Goal: Transaction & Acquisition: Purchase product/service

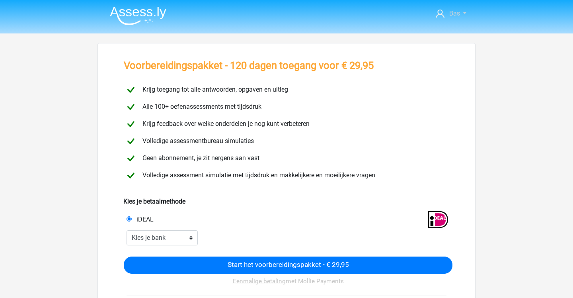
click at [456, 13] on span "Bas" at bounding box center [454, 14] width 11 height 8
click at [422, 102] on div "Alle 100+ oefenassessments met tijdsdruk" at bounding box center [287, 107] width 338 height 14
click at [465, 14] on link "Bas" at bounding box center [451, 14] width 37 height 10
click at [437, 84] on div "Krijg toegang tot alle antwoorden, opgaven en uitleg" at bounding box center [287, 90] width 338 height 14
select select "ideal_ABNANL2A"
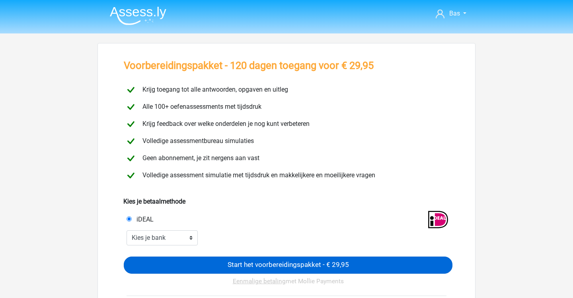
click at [217, 266] on input "Start het voorbereidingspakket - € 29,95" at bounding box center [288, 264] width 329 height 17
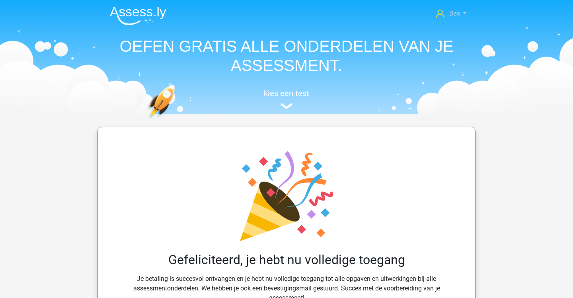
click at [456, 10] on span "Bas" at bounding box center [454, 14] width 11 height 8
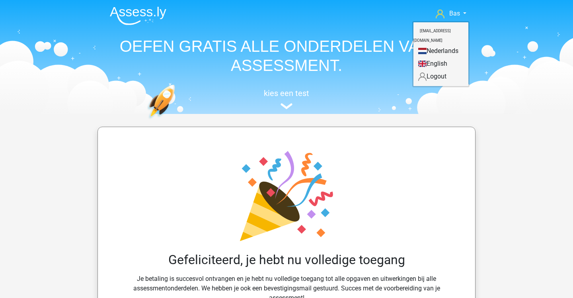
click at [434, 45] on link "Nederlands" at bounding box center [441, 51] width 55 height 13
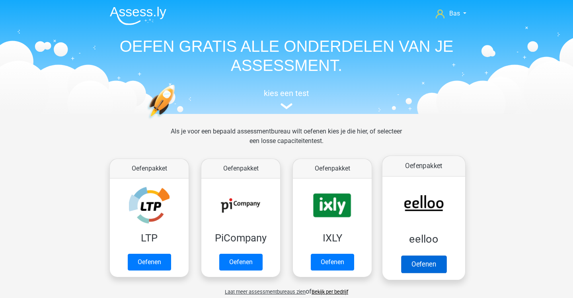
click at [420, 255] on link "Oefenen" at bounding box center [423, 264] width 45 height 18
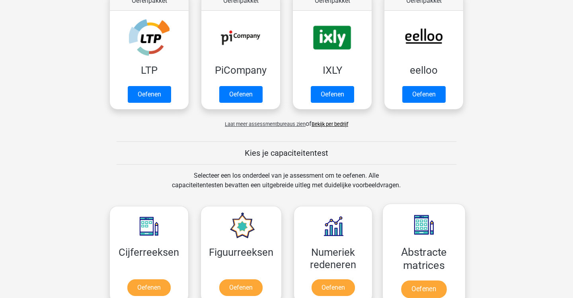
scroll to position [11, 0]
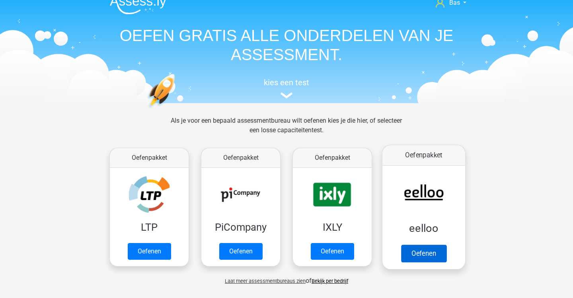
click at [425, 252] on link "Oefenen" at bounding box center [423, 253] width 45 height 18
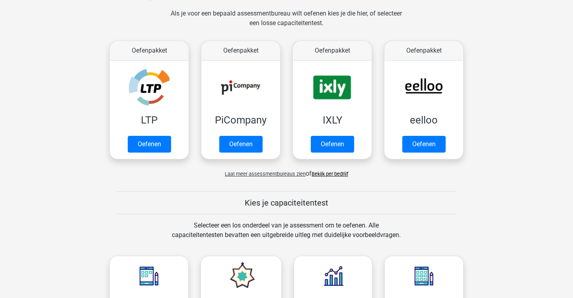
scroll to position [121, 0]
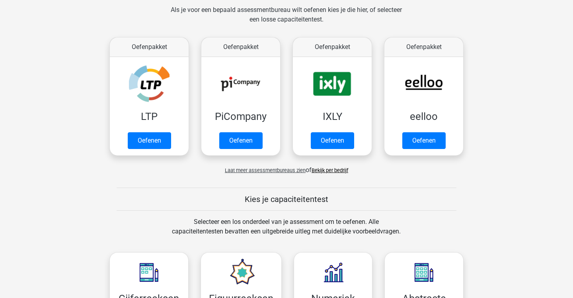
click at [331, 170] on link "Bekijk per bedrijf" at bounding box center [330, 170] width 37 height 6
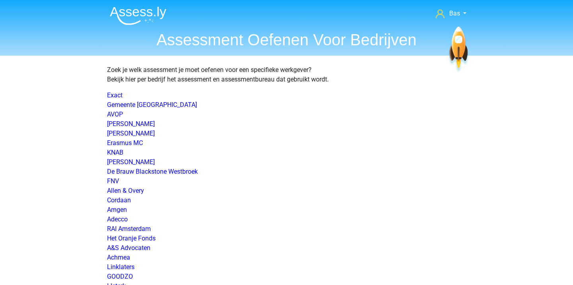
scroll to position [745, 0]
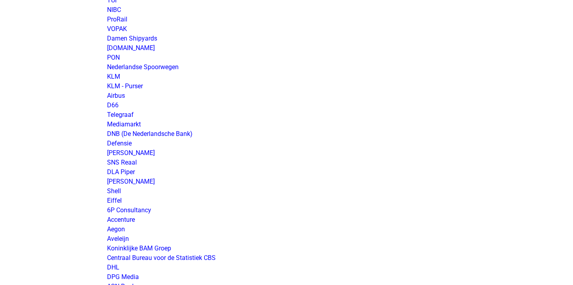
click at [225, 133] on p "Exact Gemeente [GEOGRAPHIC_DATA] AVOP Amphia Ziekenhuis Dura Vermeer Erasmus MC…" at bounding box center [286, 172] width 359 height 1653
click at [123, 143] on link "Defensie" at bounding box center [119, 144] width 25 height 8
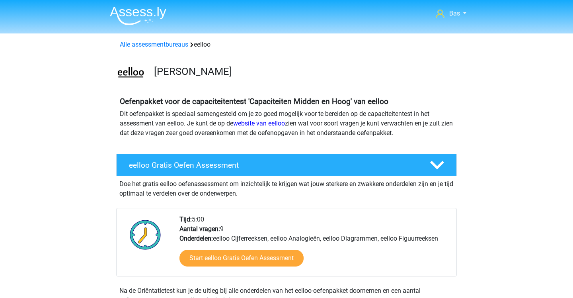
click at [402, 116] on p "Dit oefenpakket is speciaal samengesteld om je zo goed mogelijk voor te bereide…" at bounding box center [287, 123] width 334 height 29
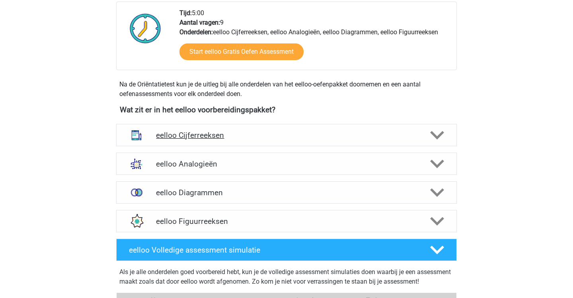
scroll to position [204, 0]
